Goal: Information Seeking & Learning: Learn about a topic

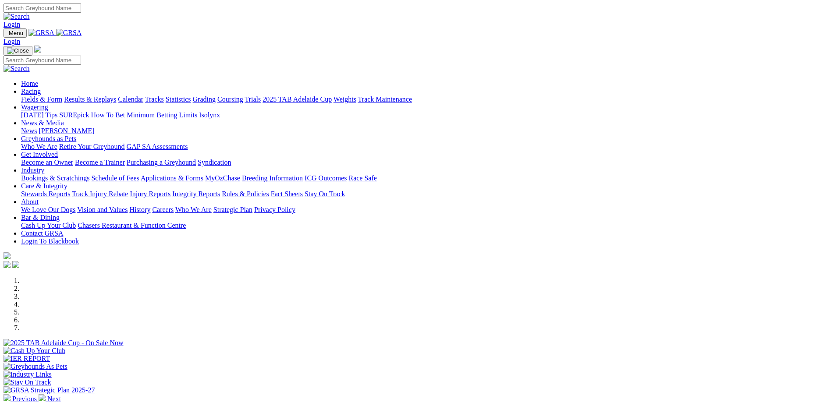
click at [803, 16] on div "Login" at bounding box center [417, 16] width 827 height 25
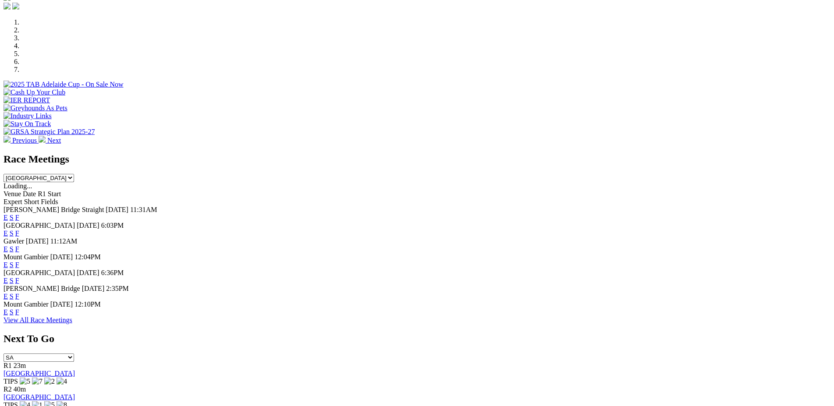
scroll to position [269, 0]
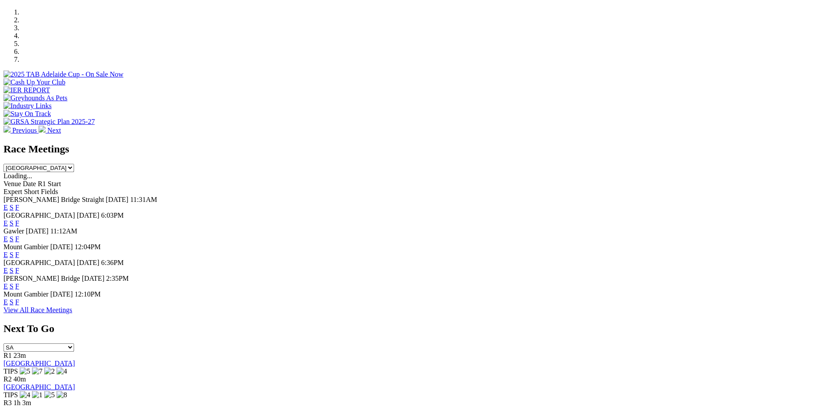
click at [19, 267] on link "F" at bounding box center [17, 270] width 4 height 7
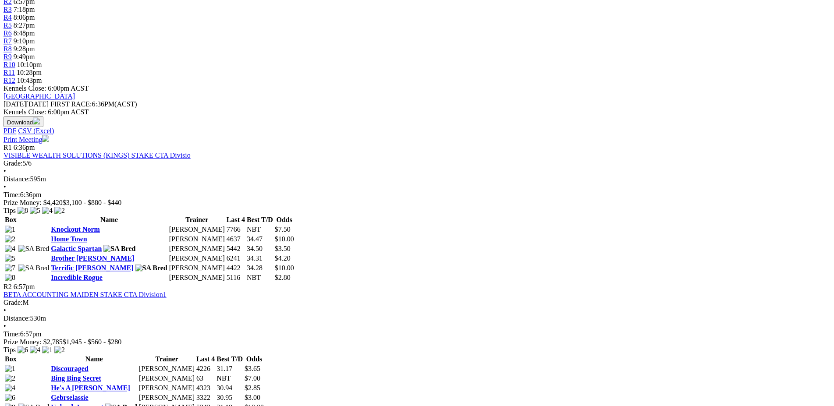
scroll to position [314, 0]
